Goal: Transaction & Acquisition: Purchase product/service

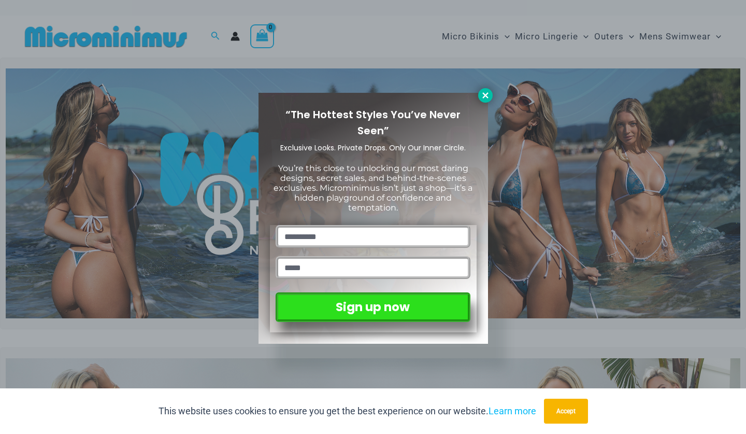
click at [487, 94] on icon at bounding box center [485, 95] width 6 height 6
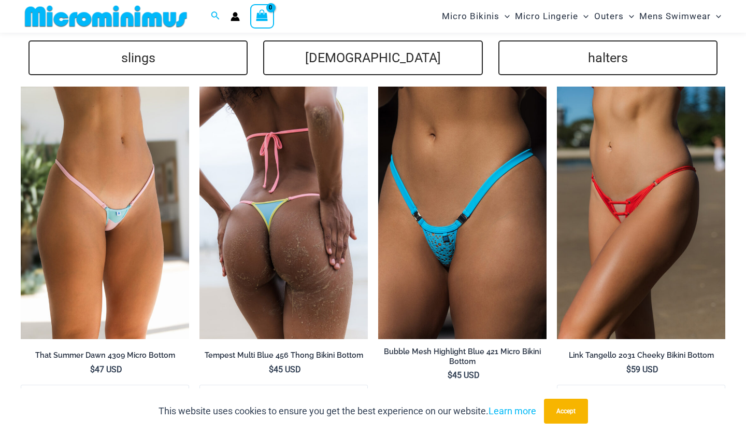
scroll to position [2412, 0]
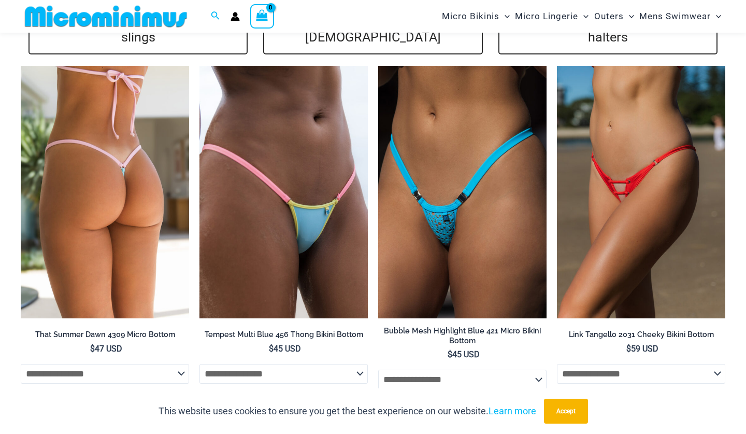
click at [106, 152] on img at bounding box center [105, 192] width 168 height 253
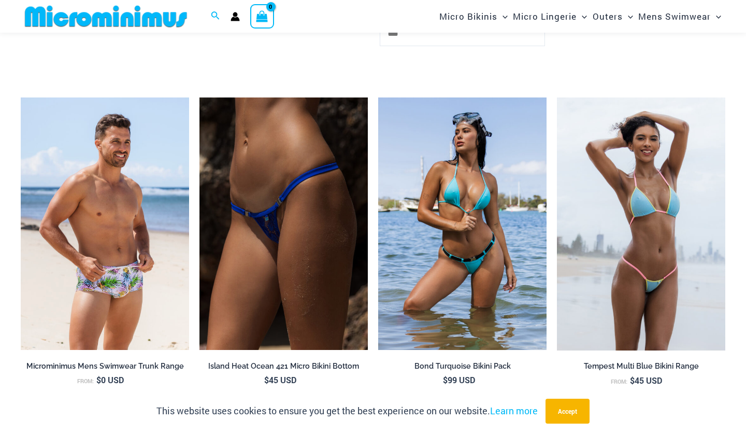
scroll to position [1855, 0]
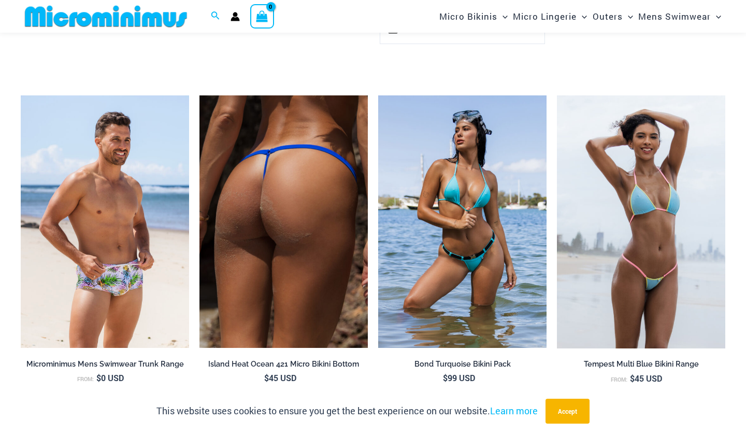
click at [288, 163] on img at bounding box center [284, 221] width 168 height 253
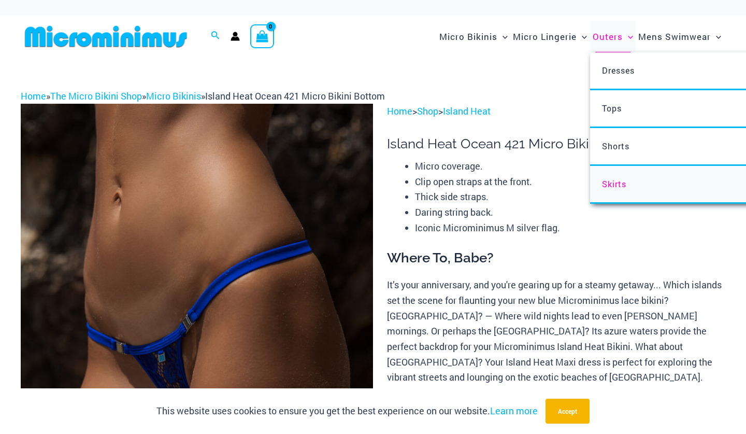
click at [620, 189] on span "Skirts" at bounding box center [614, 183] width 24 height 11
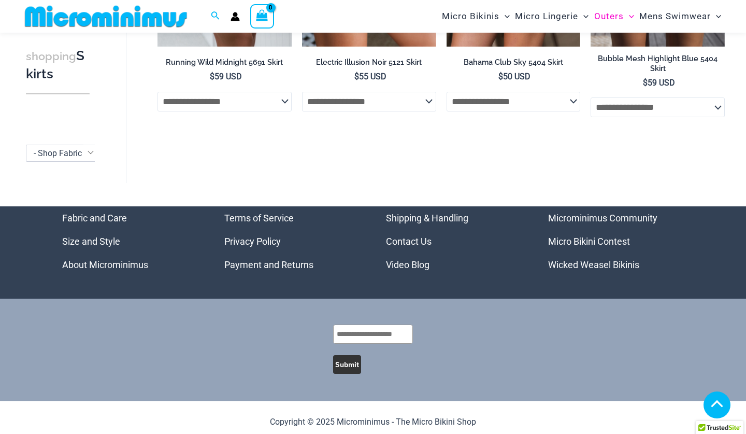
scroll to position [275, 0]
